Goal: Obtain resource: Obtain resource

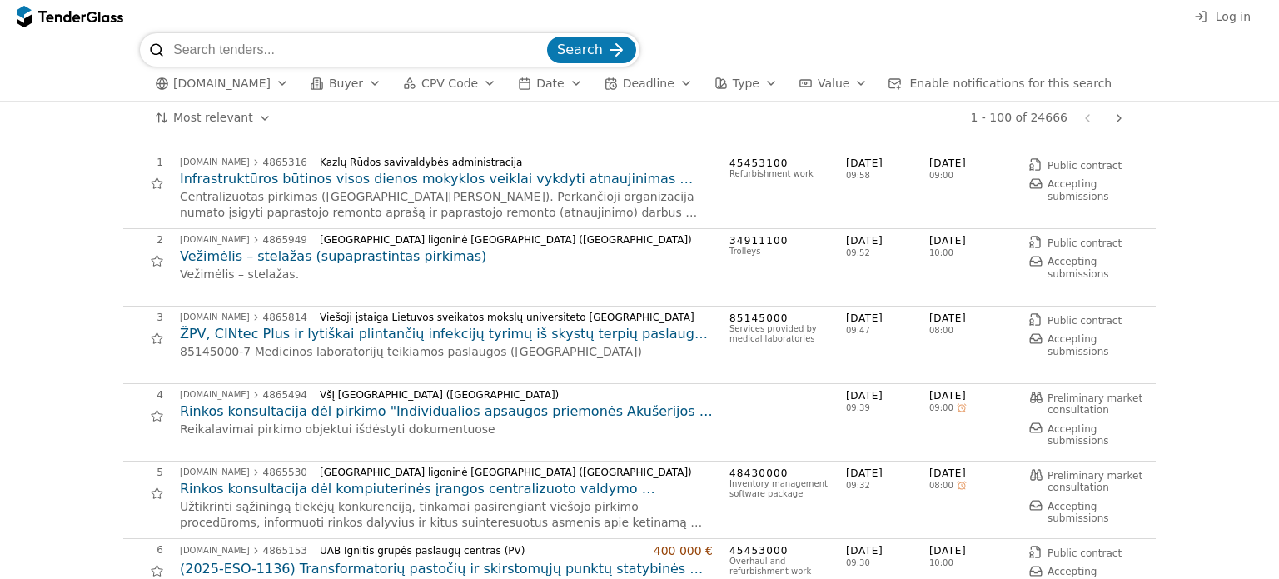
click at [271, 56] on input "search" at bounding box center [358, 49] width 371 height 33
type input "laivo"
click at [547, 37] on button "Search" at bounding box center [591, 50] width 89 height 27
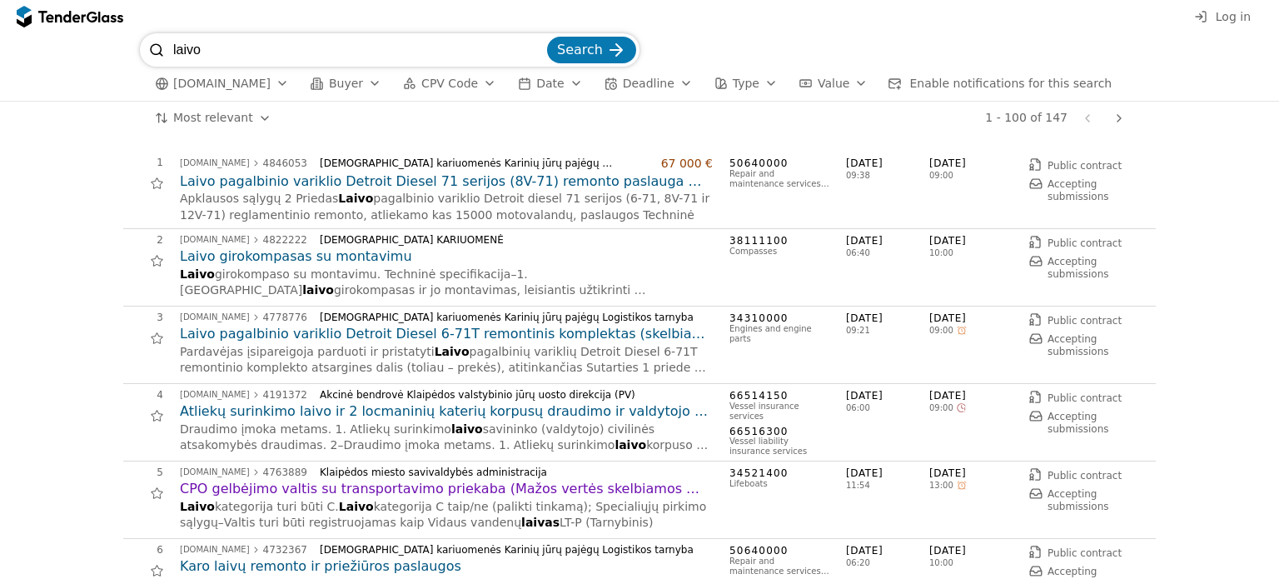
click at [588, 184] on h2 "Laivo pagalbinio variklio Detroit Diesel 71 serijos (8V-71) remonto paslauga (S…" at bounding box center [446, 181] width 533 height 18
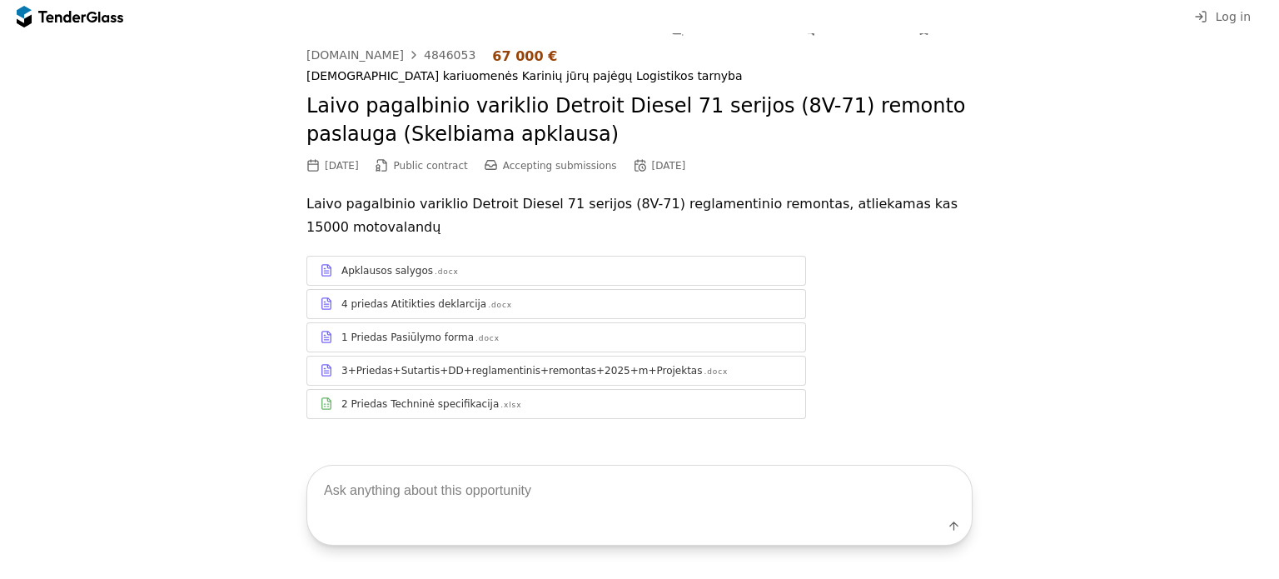
scroll to position [27, 0]
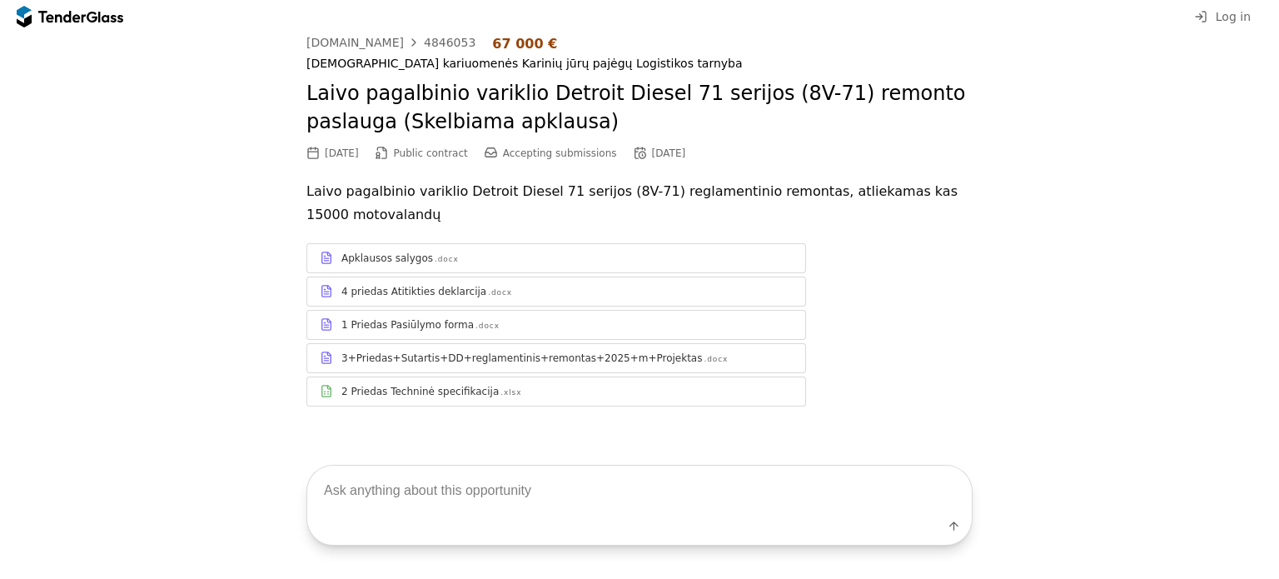
click at [526, 406] on div "Apklausos salygos .docx 4 priedas Atitikties deklarcija .docx 1 Priedas Pasiūly…" at bounding box center [640, 325] width 666 height 197
click at [526, 399] on div "2 Priedas Techninė specifikacija .xlsx" at bounding box center [556, 391] width 498 height 21
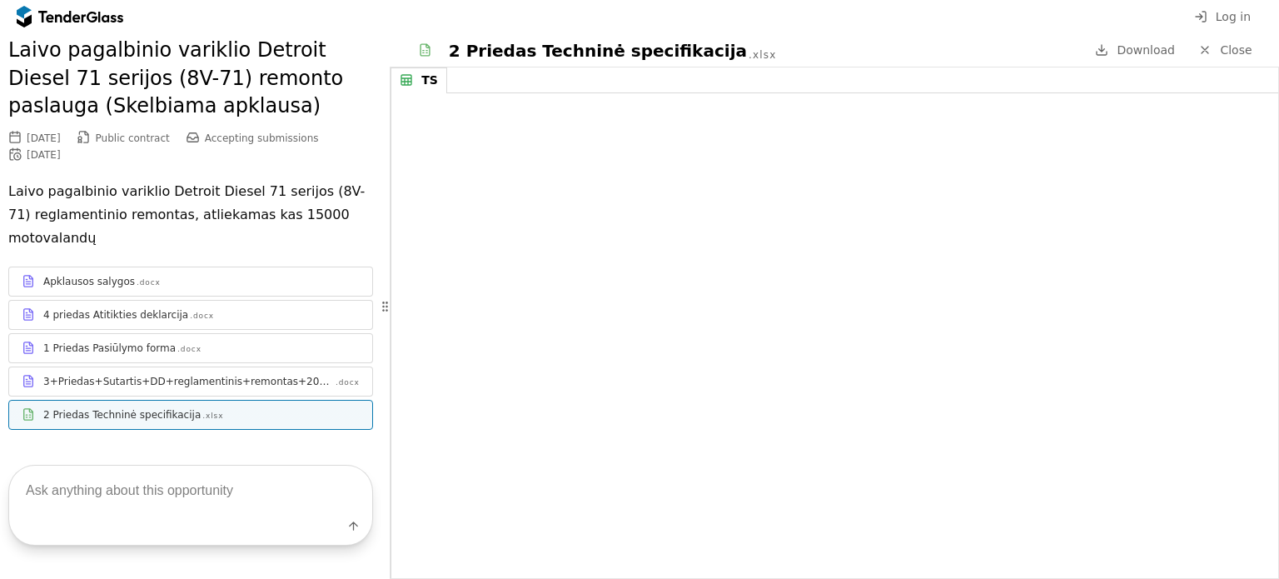
scroll to position [93, 0]
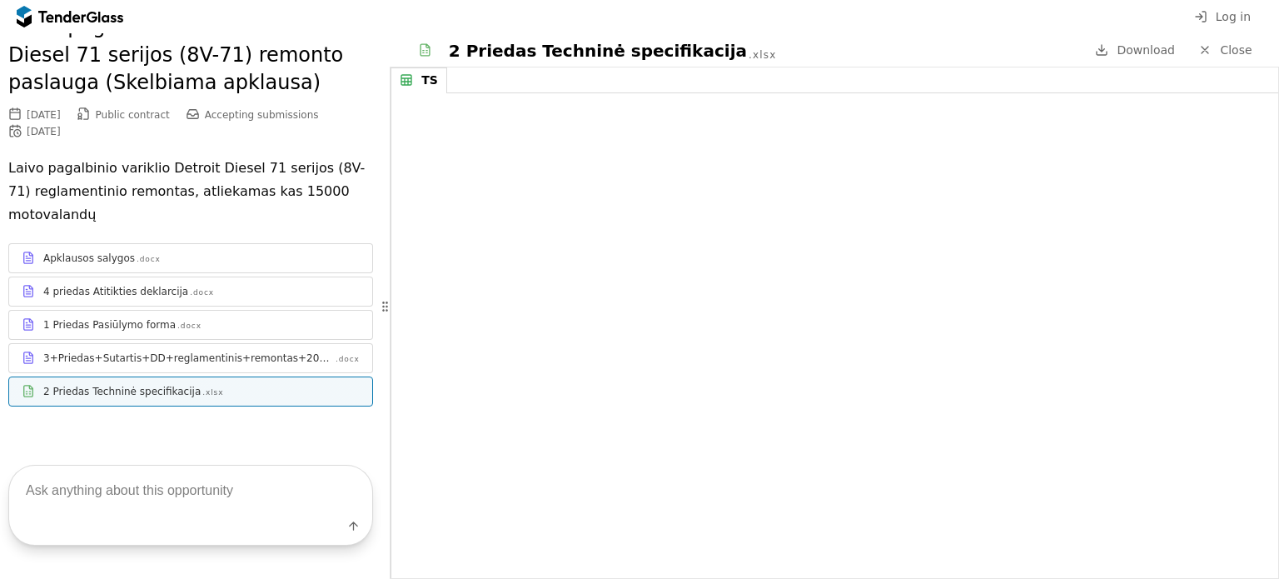
click at [218, 349] on div "3+Priedas+Sutartis+DD+reglamentinis+remontas+2025+m+Projektas .docx" at bounding box center [190, 357] width 363 height 21
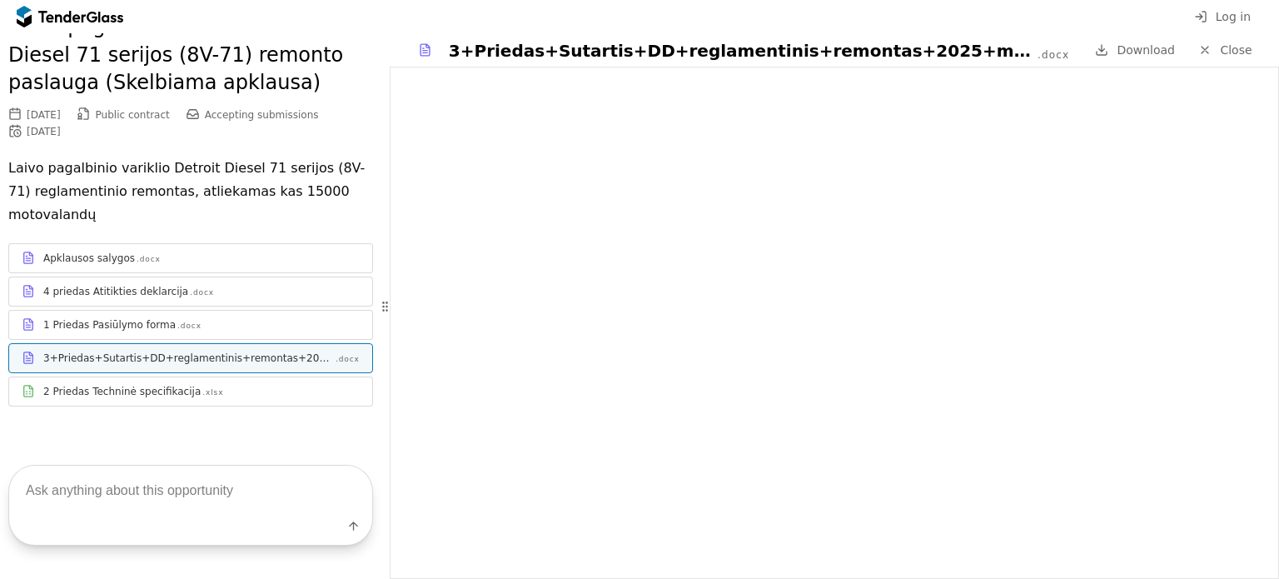
click at [242, 326] on div "1 Priedas Pasiūlymo forma .docx" at bounding box center [201, 324] width 317 height 13
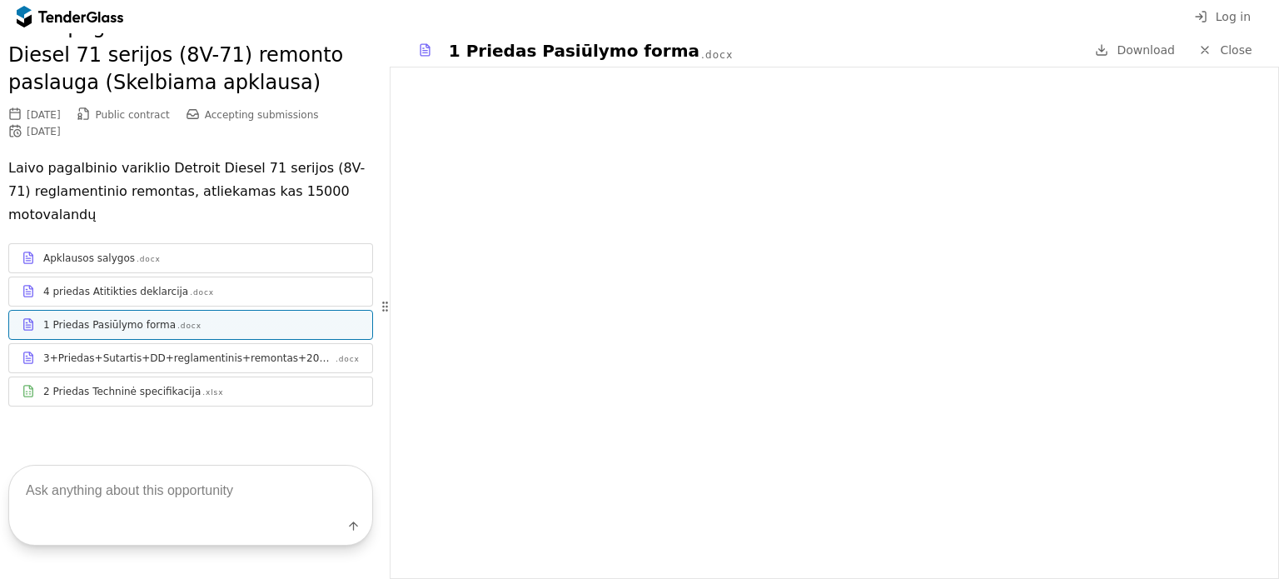
click at [203, 297] on div "4 priedas Atitikties deklarcija .docx" at bounding box center [201, 291] width 317 height 13
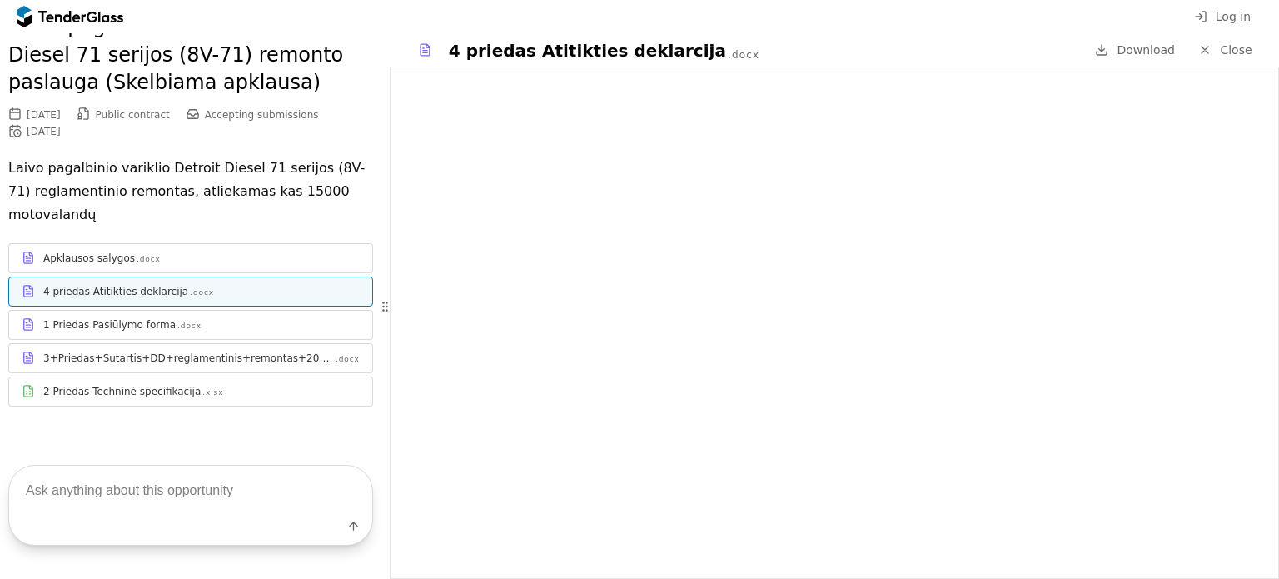
click at [212, 257] on div "Apklausos salygos .docx" at bounding box center [201, 258] width 317 height 13
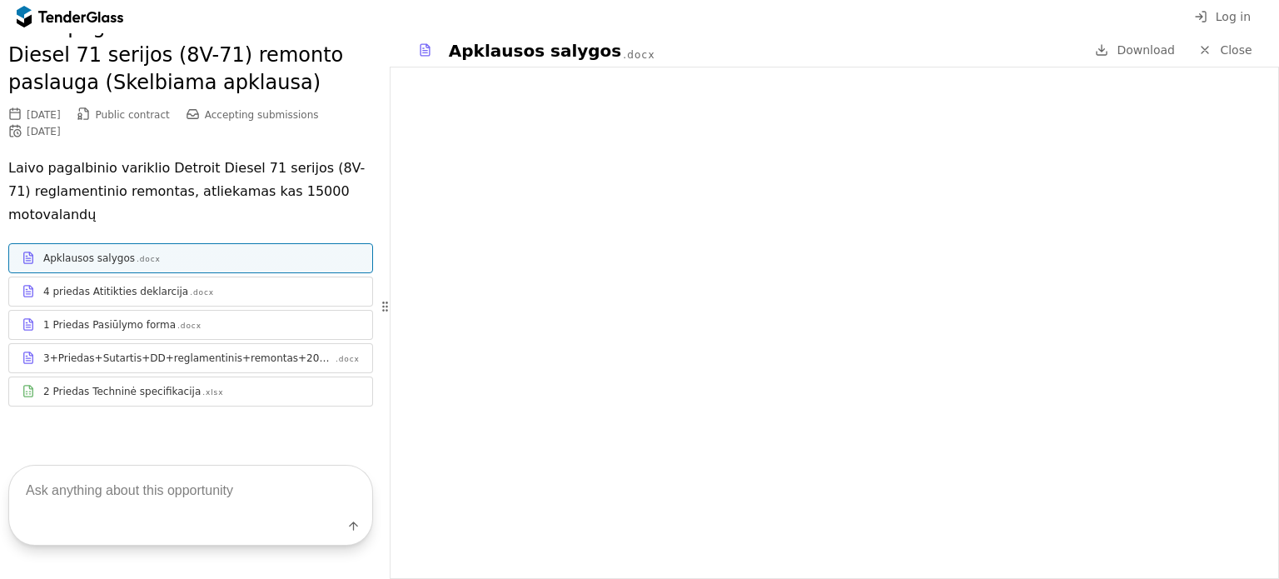
click at [236, 399] on div "2 Priedas Techninė specifikacija .xlsx" at bounding box center [190, 391] width 363 height 21
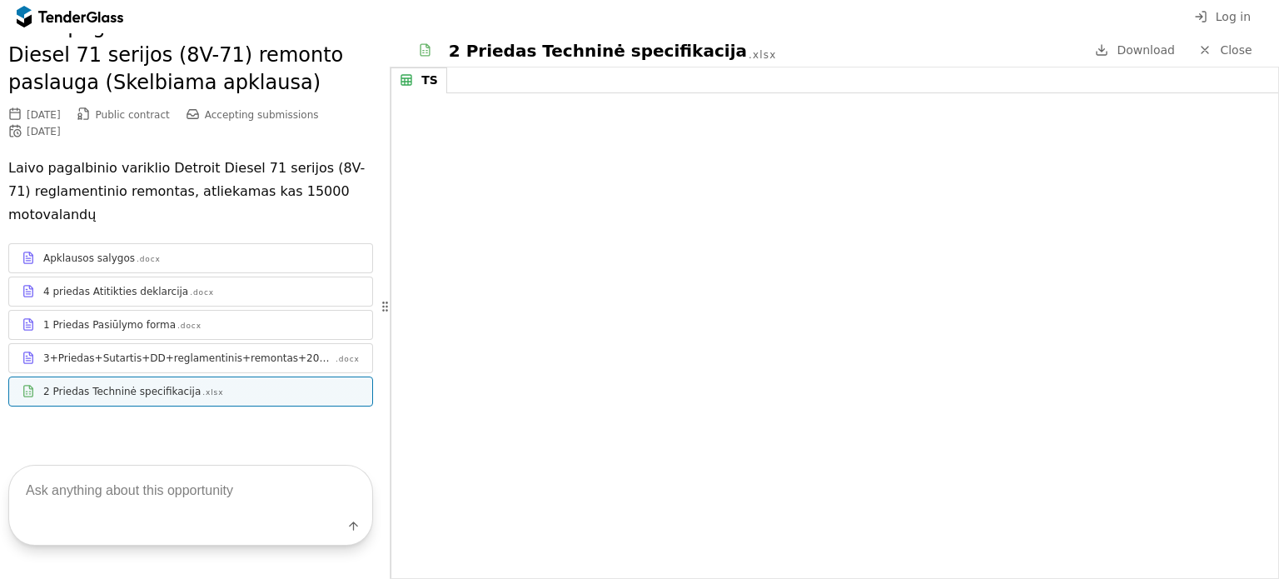
click at [272, 285] on div "4 priedas Atitikties deklarcija .docx" at bounding box center [201, 291] width 317 height 13
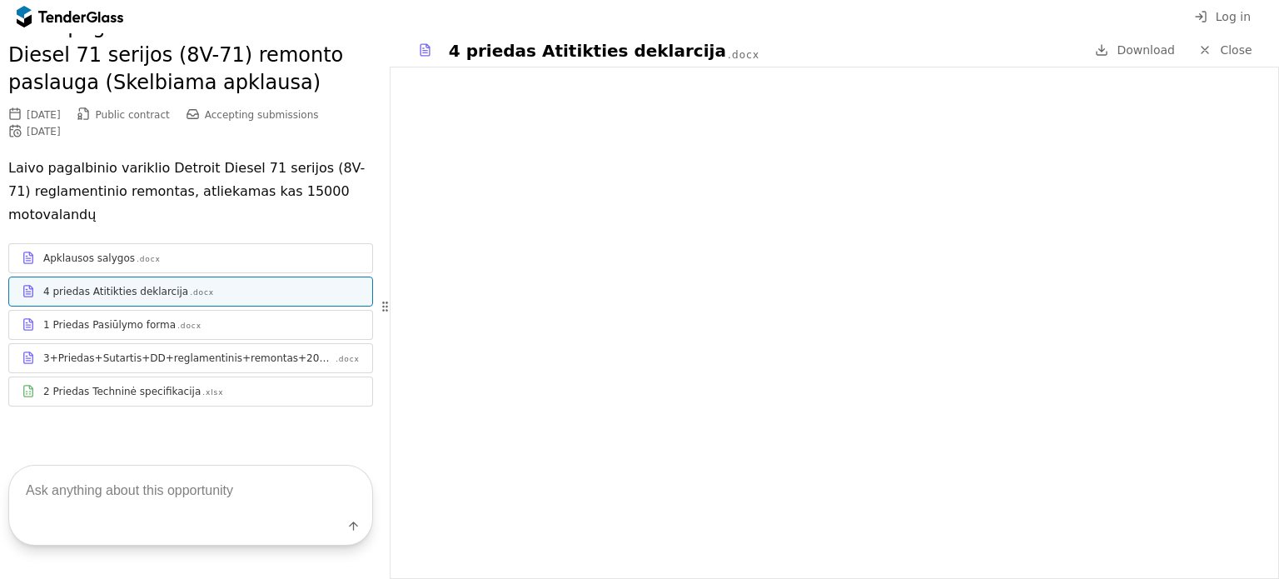
click at [282, 266] on div "Apklausos salygos .docx" at bounding box center [190, 257] width 363 height 21
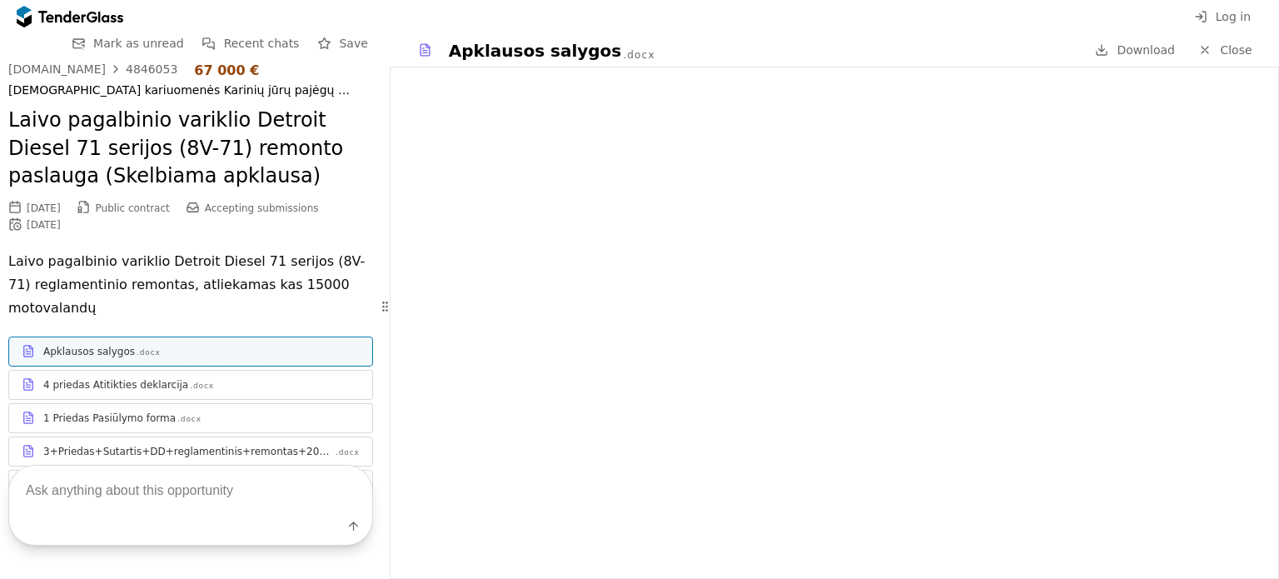
click at [219, 386] on div "4 priedas Atitikties deklarcija .docx" at bounding box center [201, 384] width 317 height 13
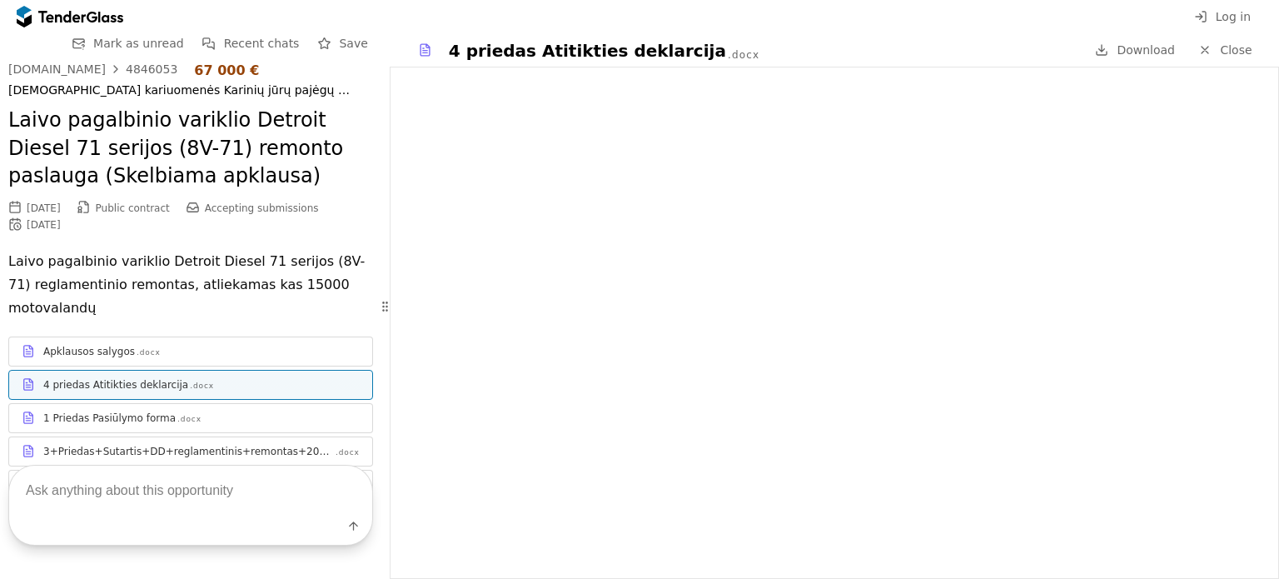
click at [203, 426] on div "1 Priedas Pasiūlymo forma .docx" at bounding box center [190, 417] width 363 height 21
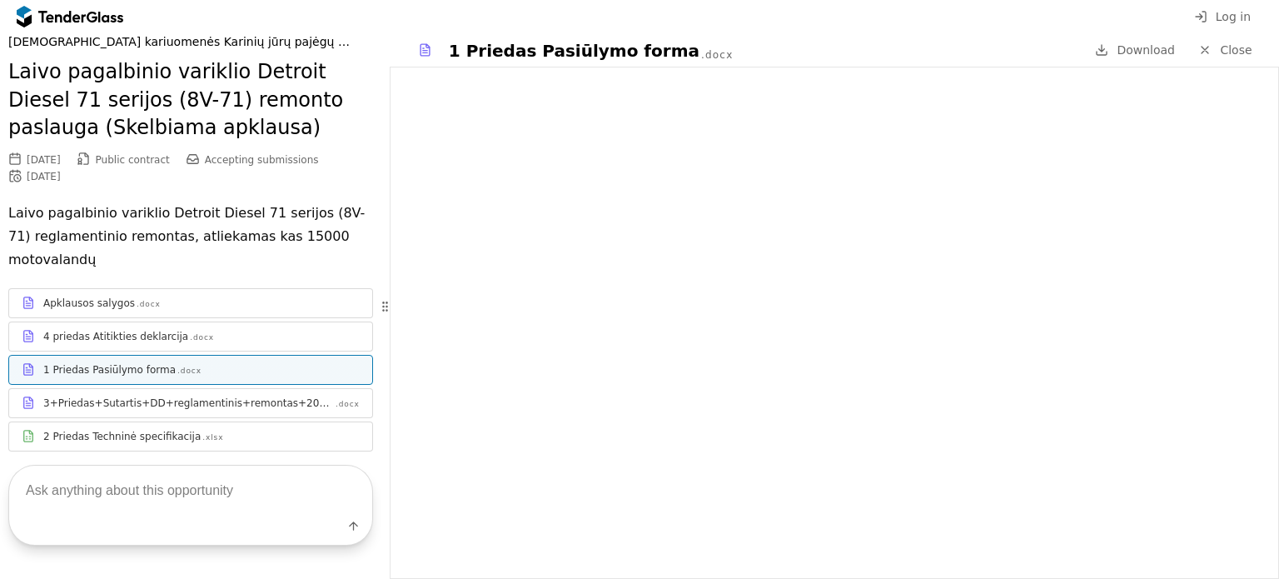
scroll to position [93, 0]
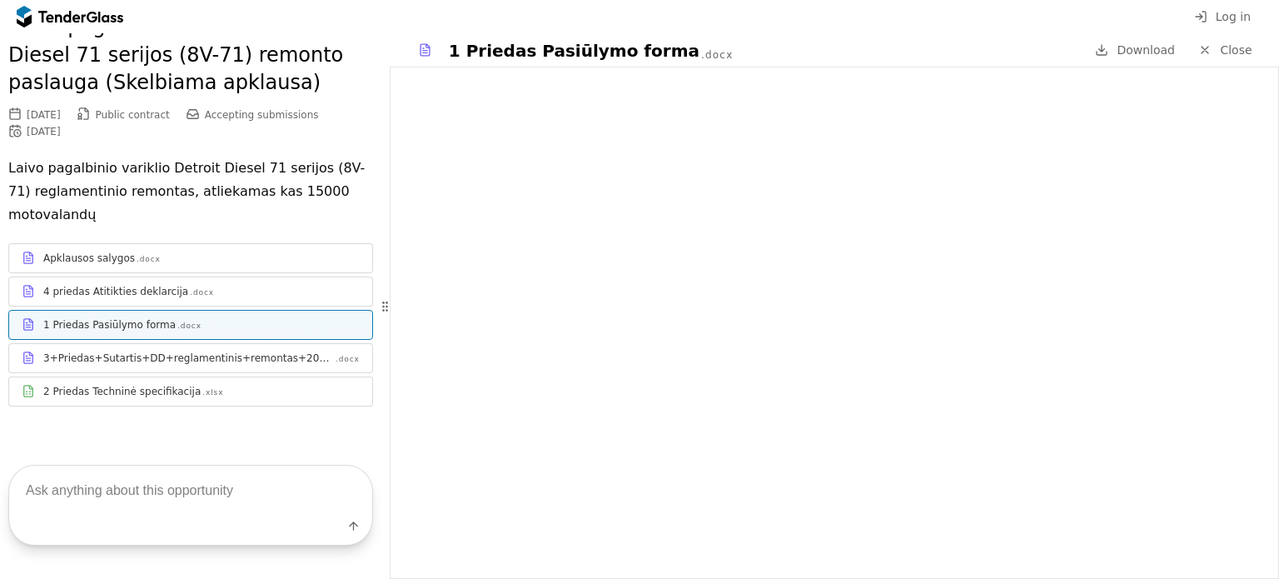
click at [163, 362] on div "3+Priedas+Sutartis+DD+reglamentinis+remontas+2025+m+Projektas" at bounding box center [188, 357] width 291 height 13
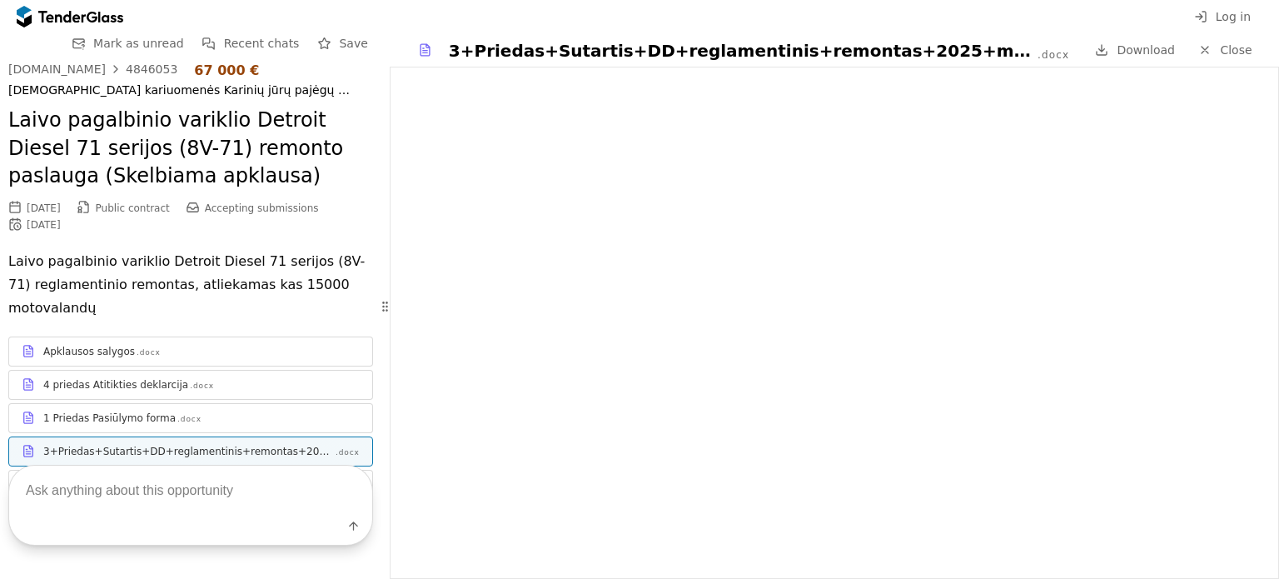
scroll to position [93, 0]
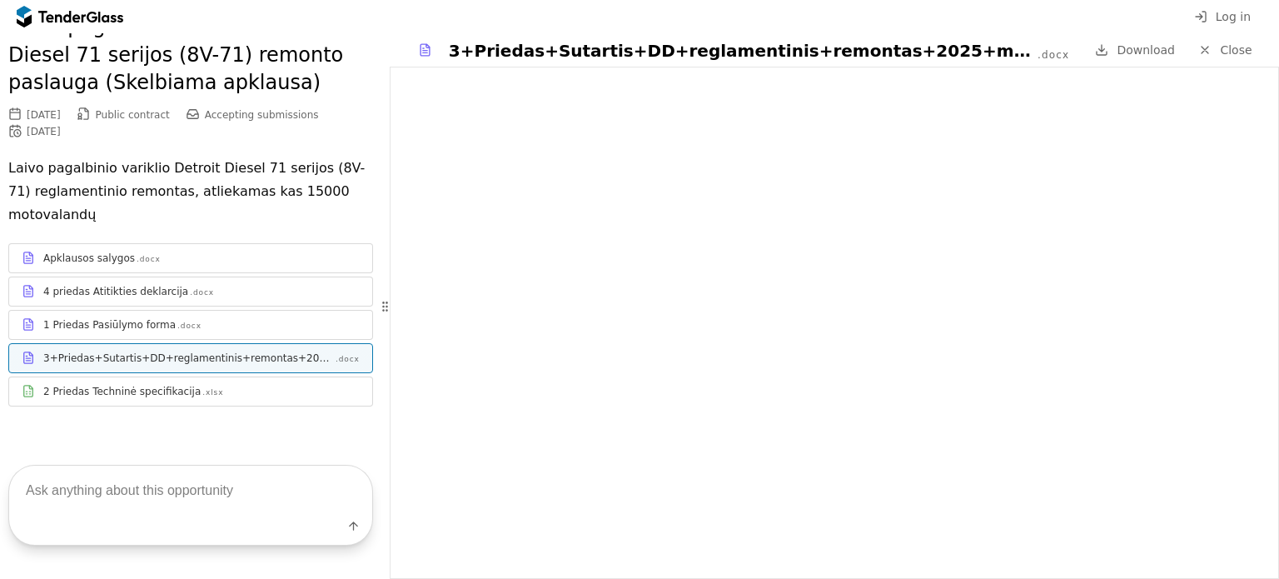
click at [222, 388] on div "2 Priedas Techninė specifikacija .xlsx" at bounding box center [201, 391] width 317 height 13
